Goal: Find specific page/section: Find specific page/section

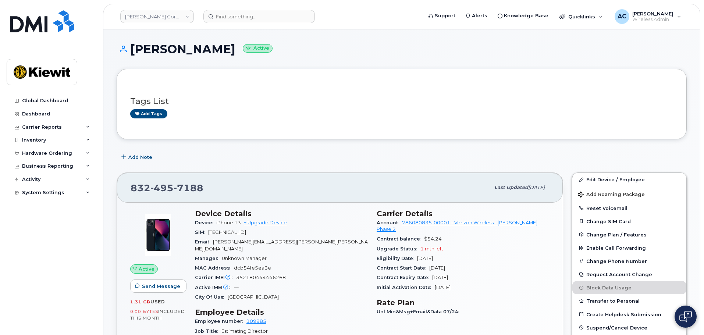
scroll to position [716, 0]
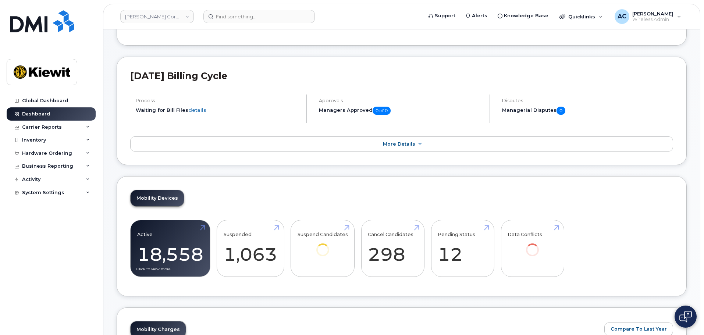
scroll to position [110, 0]
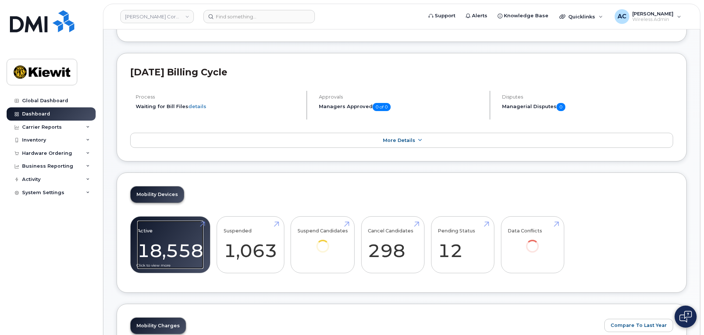
click at [177, 253] on link "Active 18,558" at bounding box center [170, 245] width 66 height 49
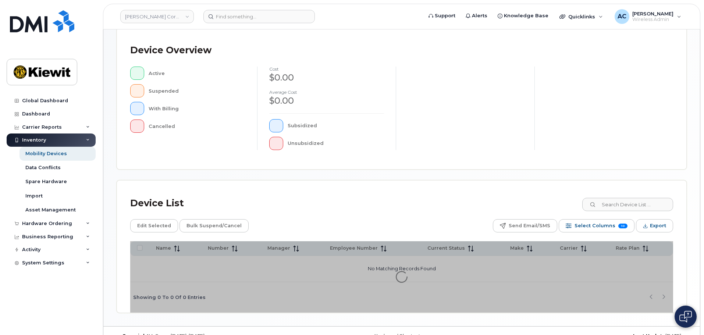
scroll to position [171, 0]
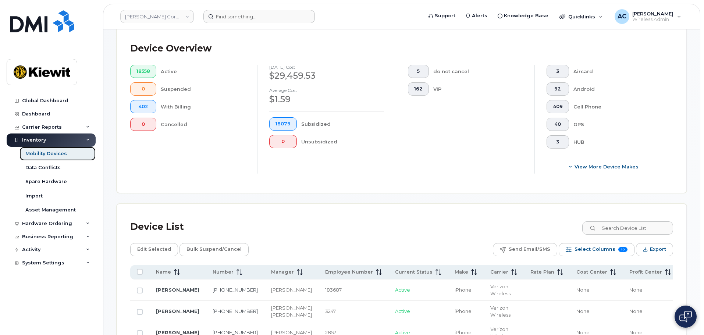
drag, startPoint x: 56, startPoint y: 151, endPoint x: 241, endPoint y: 17, distance: 228.3
click at [56, 151] on div "Mobility Devices" at bounding box center [46, 153] width 42 height 7
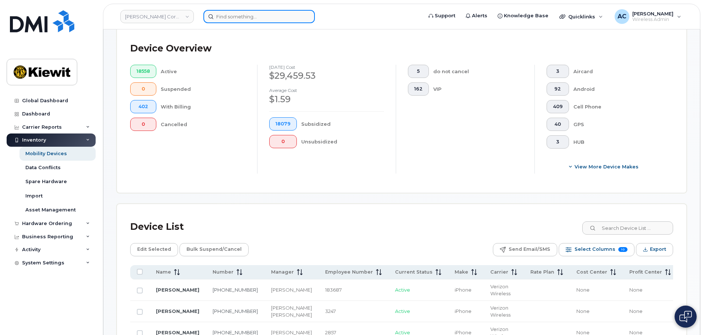
click at [241, 17] on input at bounding box center [258, 16] width 111 height 13
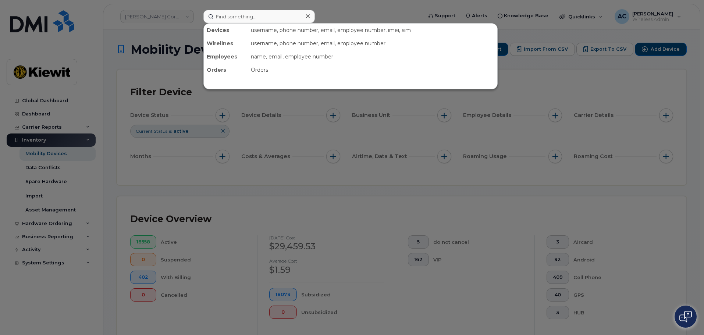
click at [221, 133] on div at bounding box center [352, 167] width 704 height 335
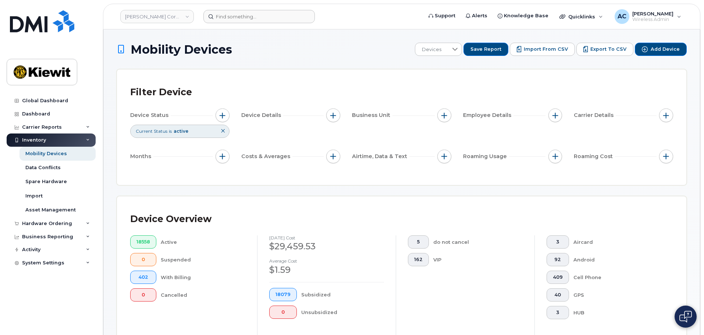
click at [225, 132] on button at bounding box center [223, 131] width 13 height 12
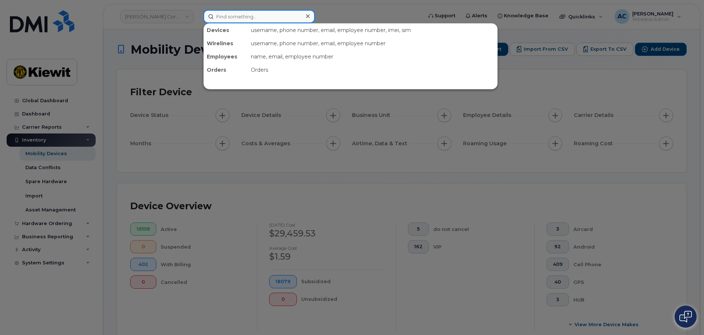
click at [248, 18] on input at bounding box center [258, 16] width 111 height 13
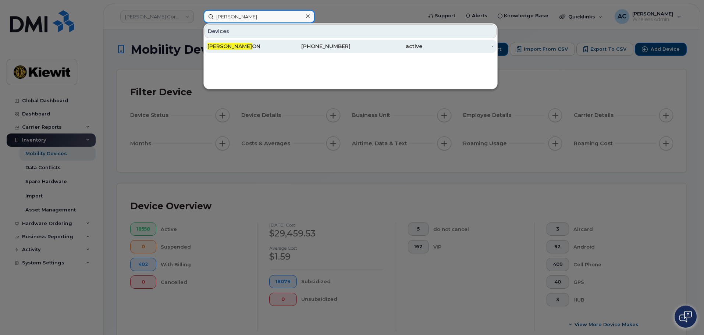
type input "keith loft"
click at [304, 47] on div "346-624-3341" at bounding box center [315, 46] width 72 height 7
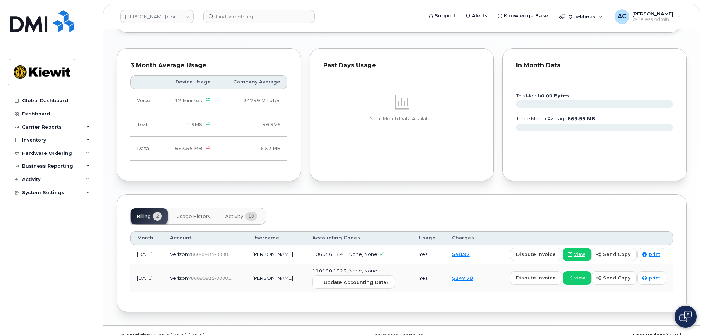
scroll to position [646, 0]
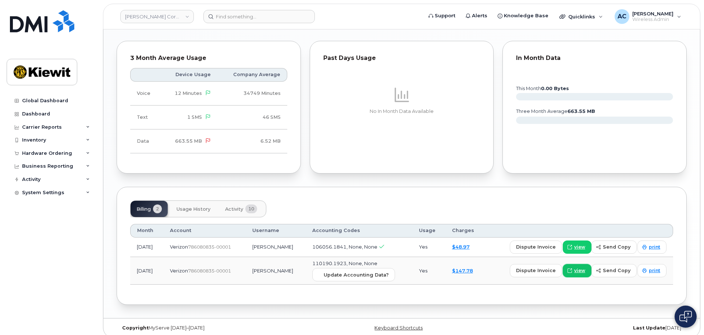
click at [578, 267] on span "view" at bounding box center [579, 270] width 11 height 7
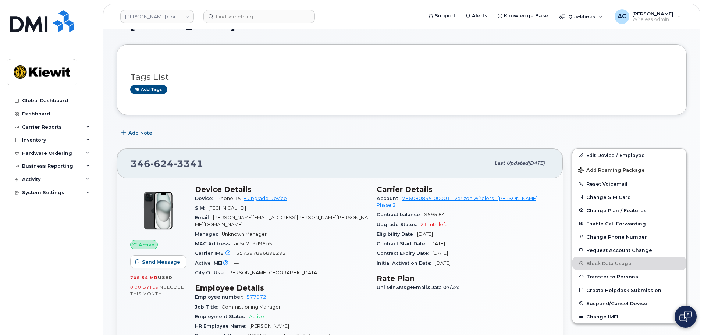
scroll to position [0, 0]
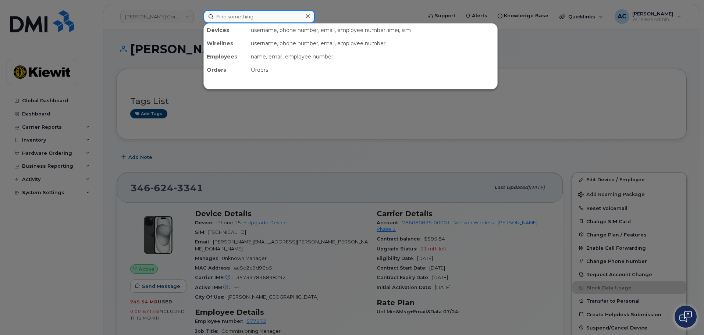
click at [277, 17] on input at bounding box center [258, 16] width 111 height 13
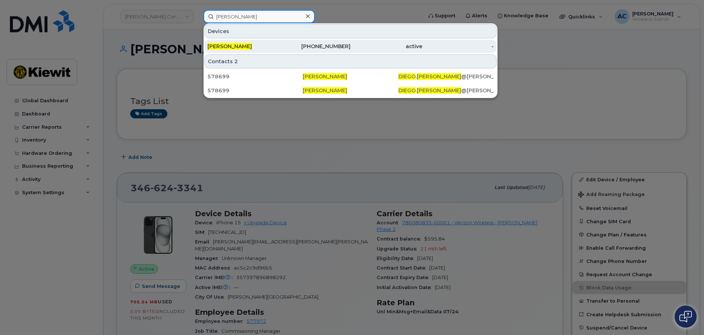
type input "diego trejo"
click at [293, 48] on div "346-849-0869" at bounding box center [315, 46] width 72 height 7
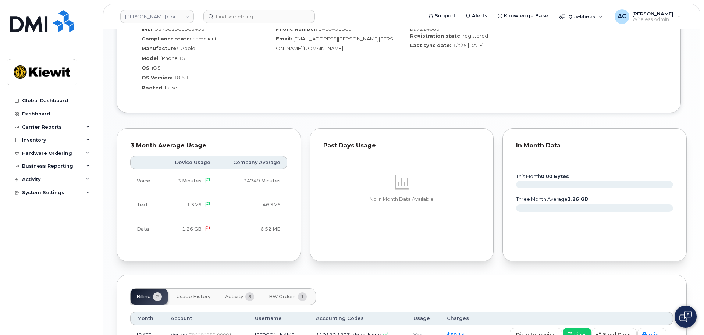
scroll to position [575, 0]
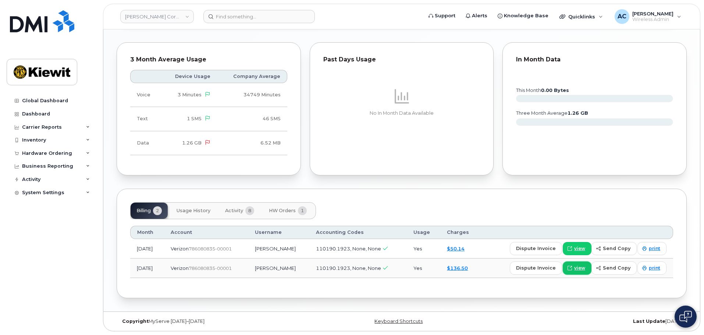
click at [583, 266] on span "view" at bounding box center [579, 268] width 11 height 7
